Goal: Transaction & Acquisition: Purchase product/service

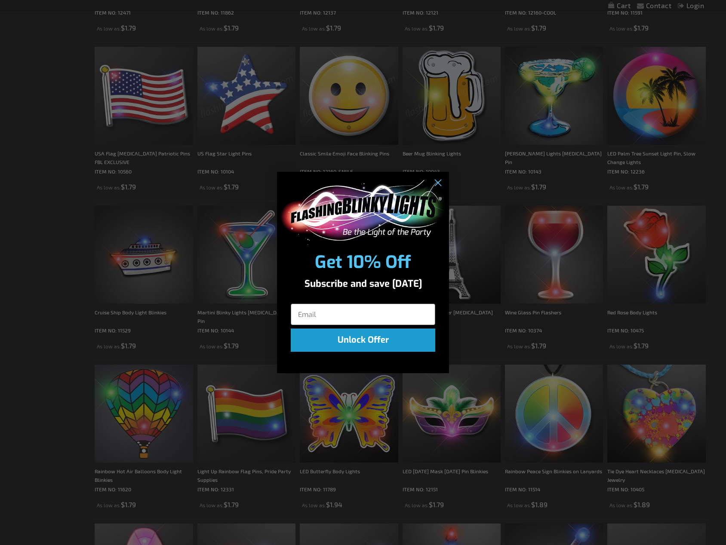
scroll to position [946, 0]
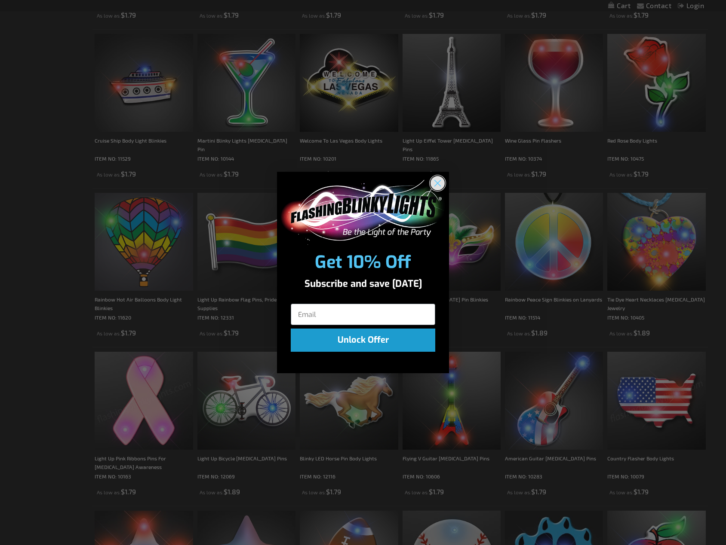
click at [435, 184] on circle "Close dialog" at bounding box center [437, 183] width 14 height 14
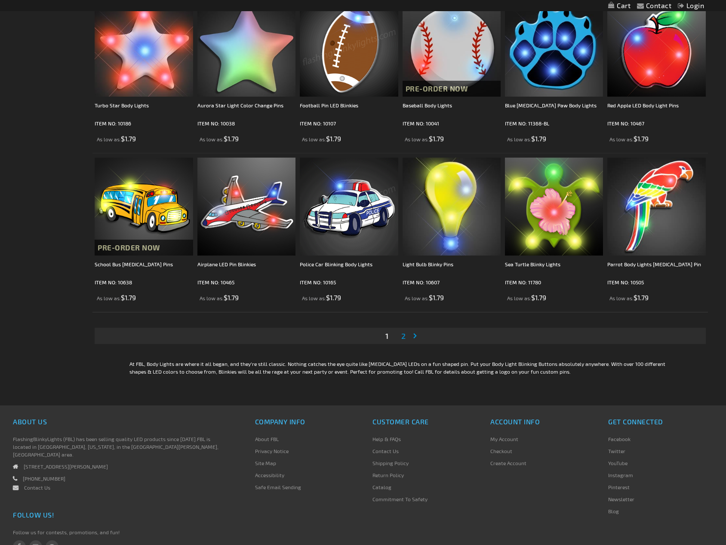
scroll to position [1504, 0]
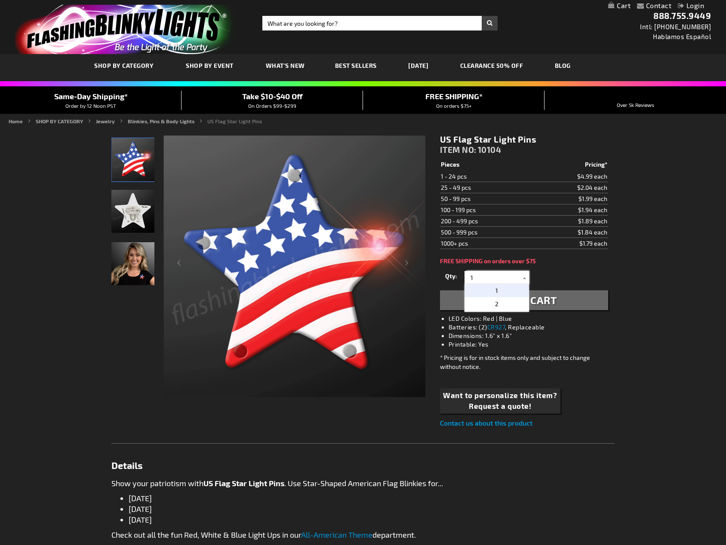
click at [481, 277] on input "1" at bounding box center [497, 277] width 62 height 13
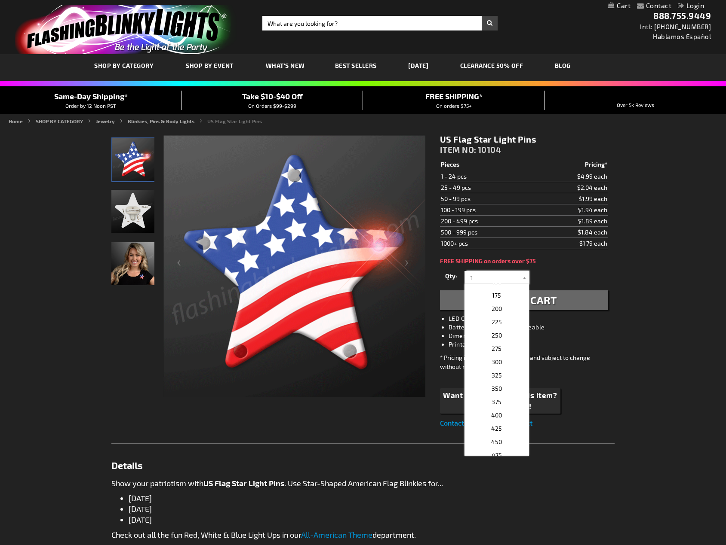
scroll to position [418, 0]
click at [491, 390] on span "400" at bounding box center [496, 392] width 11 height 7
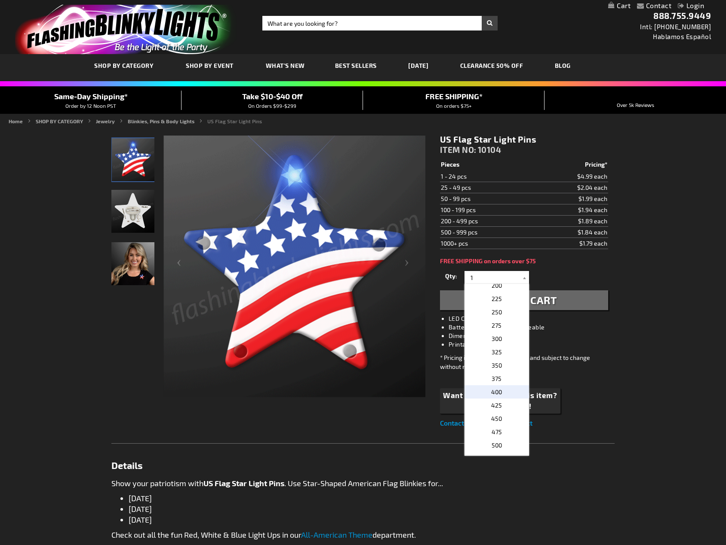
type input "400"
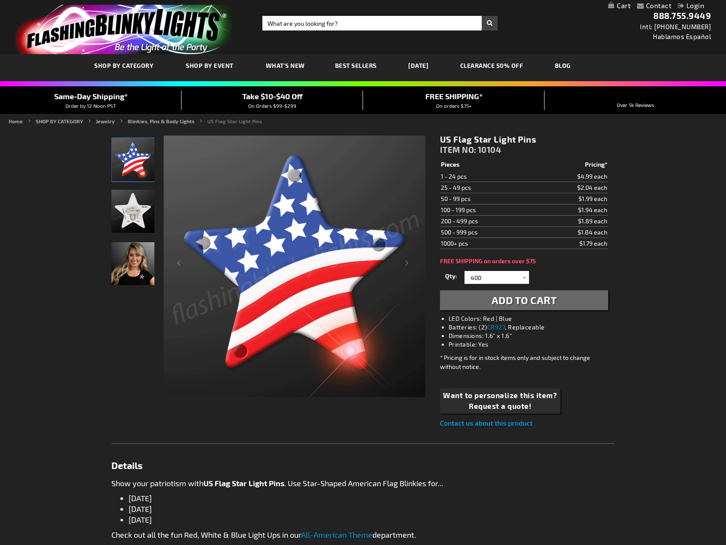
click at [547, 301] on span "Add to Cart" at bounding box center [523, 300] width 65 height 12
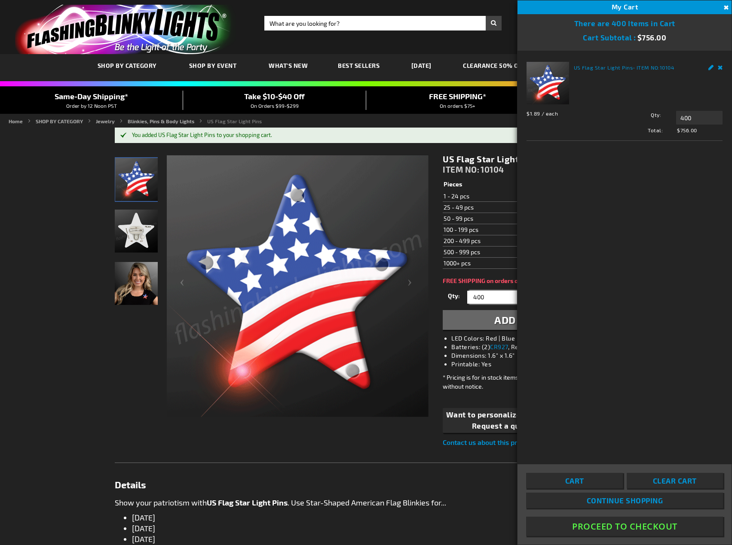
click at [494, 301] on input "400" at bounding box center [500, 297] width 62 height 13
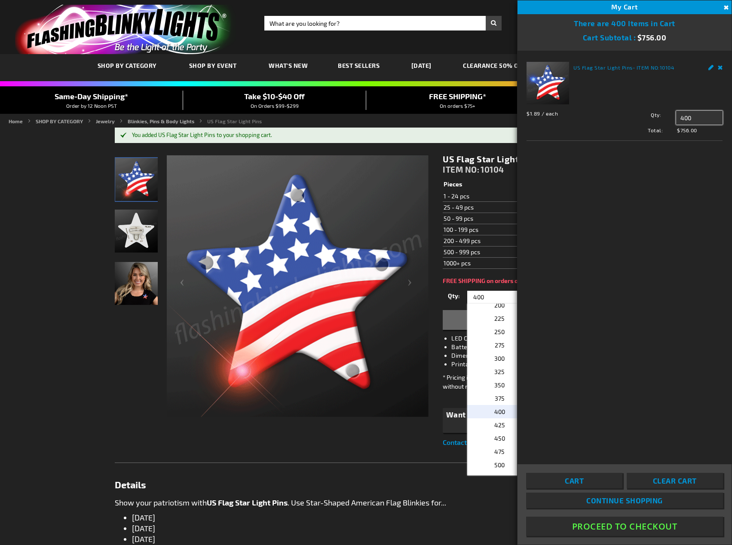
click at [686, 120] on input "400" at bounding box center [699, 118] width 46 height 14
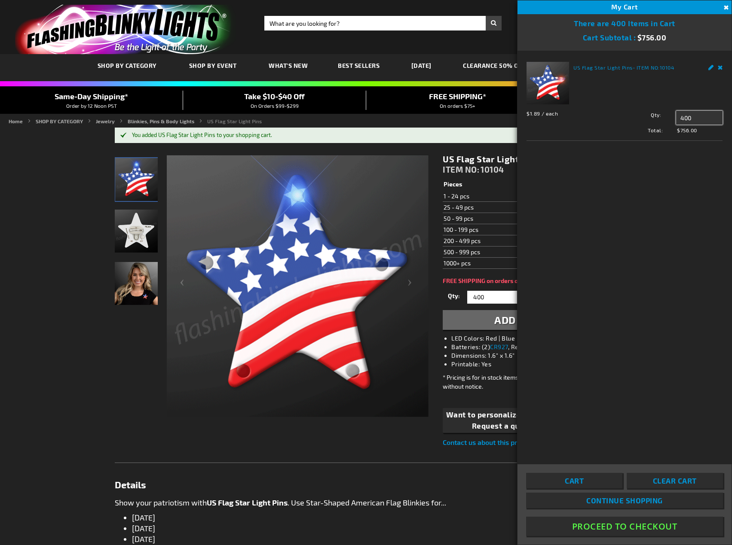
drag, startPoint x: 686, startPoint y: 119, endPoint x: 663, endPoint y: 119, distance: 22.8
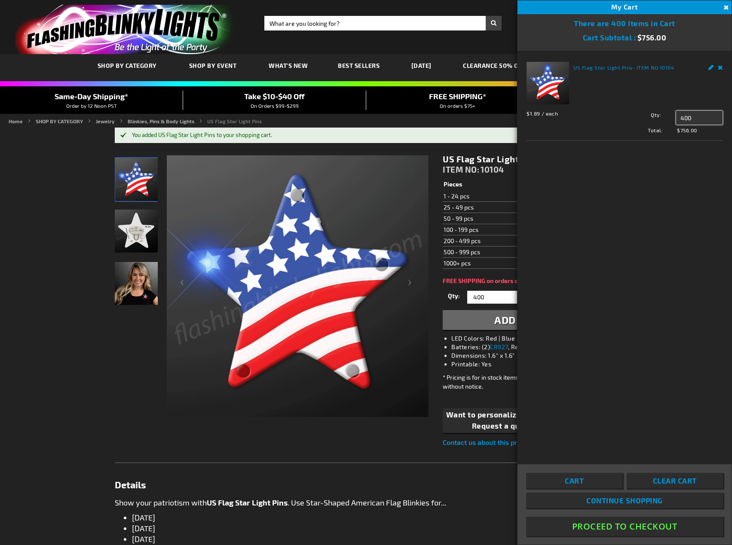
click at [663, 119] on div "Qty 400 Update" at bounding box center [669, 118] width 108 height 14
type input "300"
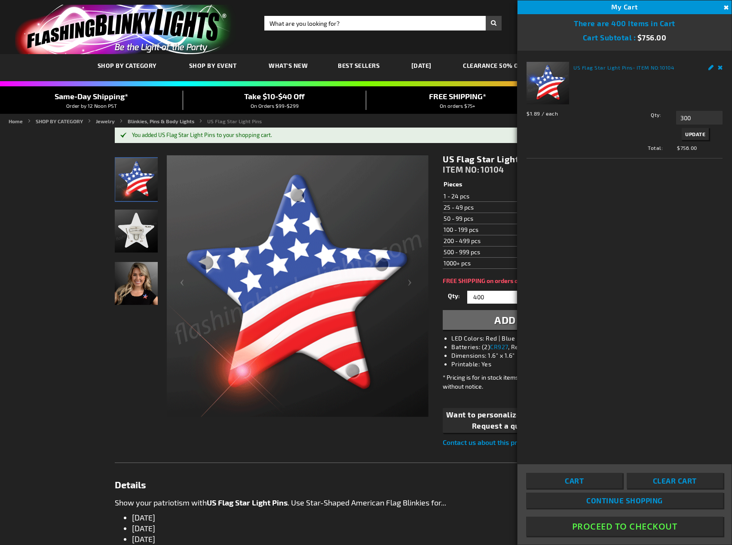
click at [640, 222] on div "US Flag Star Light Pins - ITEM NO: 10104 $1.89 / each Total: $756.00 Qty 300 Up…" at bounding box center [625, 252] width 214 height 402
click at [697, 131] on span "Update" at bounding box center [695, 134] width 20 height 6
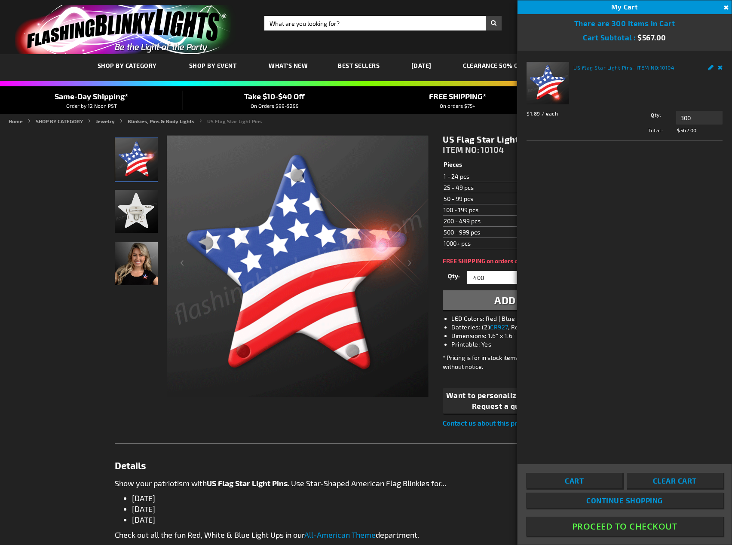
click at [146, 215] on img "US Flag Star Light Up Pins" at bounding box center [136, 211] width 43 height 43
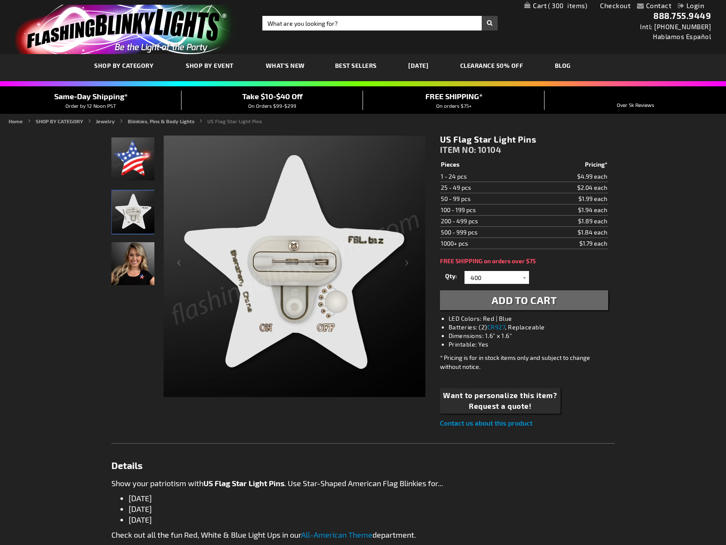
click at [138, 273] on img "Woman wearing US Flag Star Light Up Pins" at bounding box center [132, 263] width 43 height 43
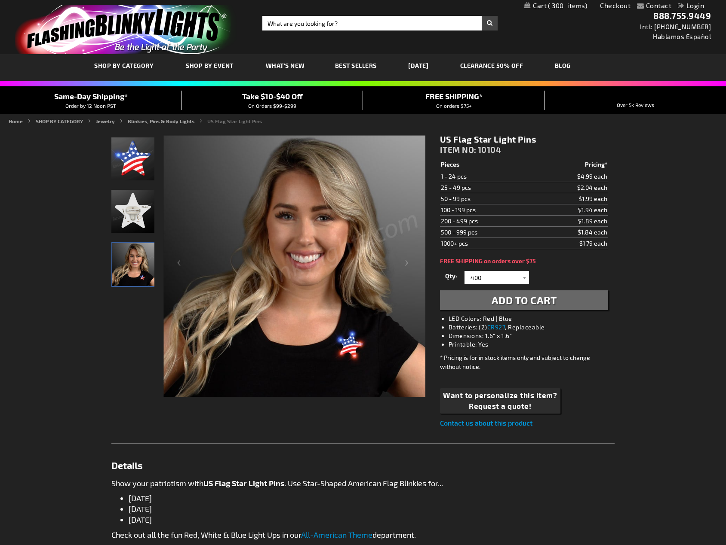
click at [138, 165] on img "US Flag Star Blinking Light Pins" at bounding box center [132, 159] width 43 height 43
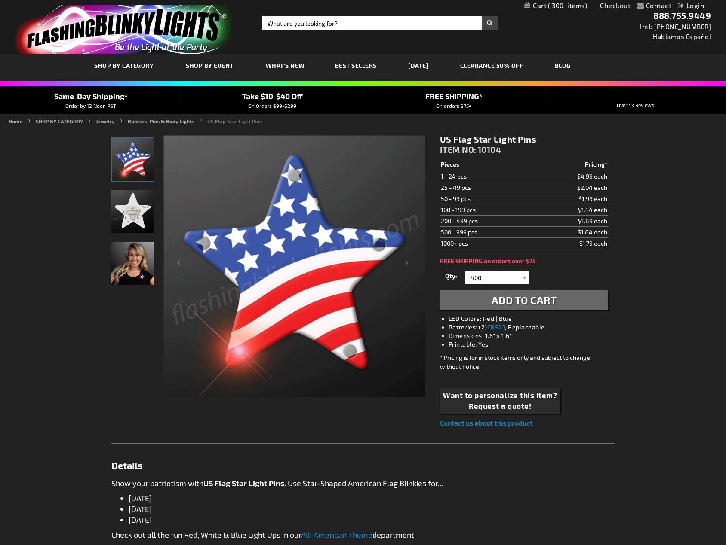
click at [144, 221] on img "US Flag Star Light Up Pins" at bounding box center [132, 211] width 43 height 43
